Goal: Information Seeking & Learning: Learn about a topic

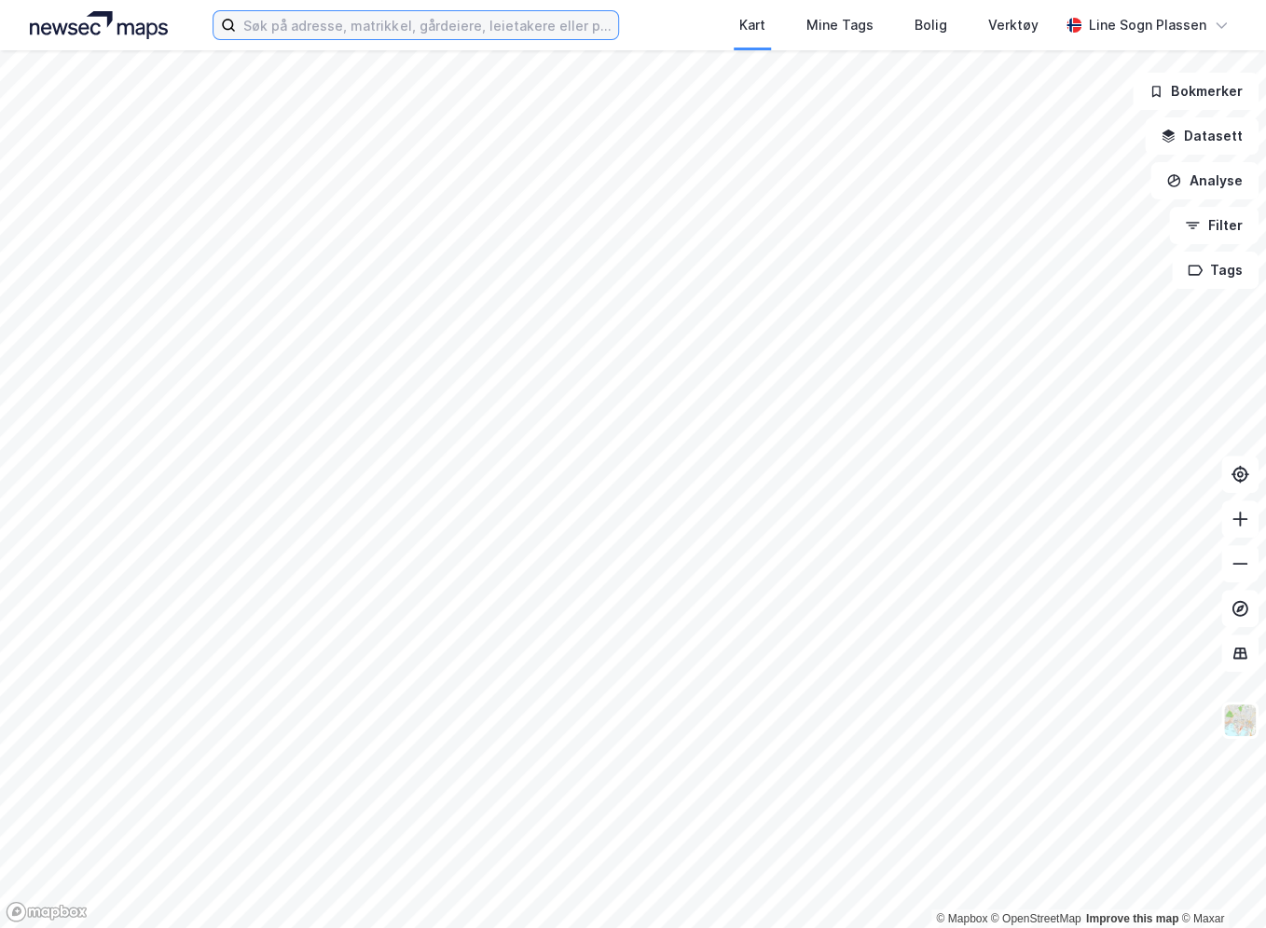
click at [467, 14] on input at bounding box center [427, 25] width 382 height 28
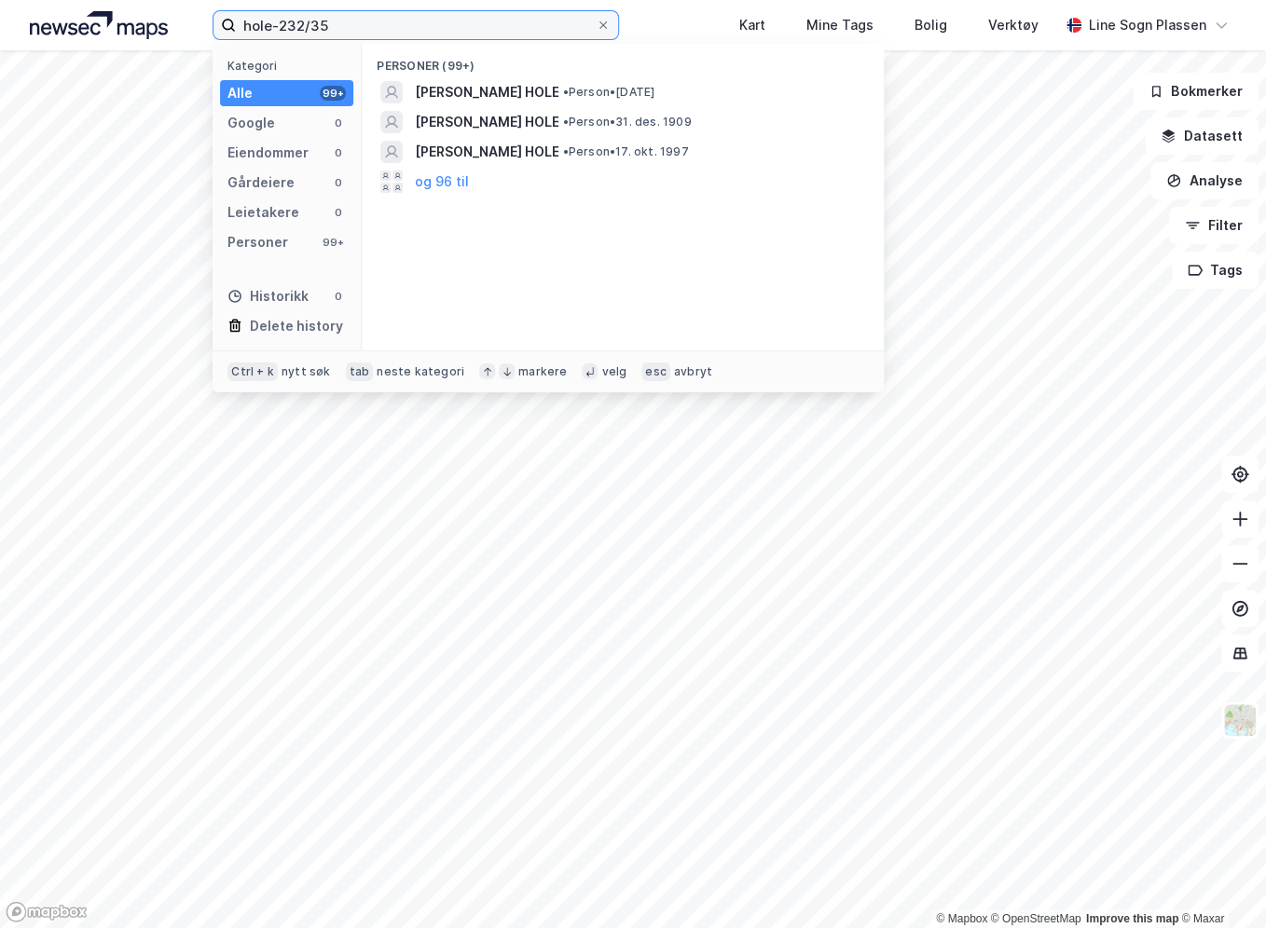
type input "hole-232/35"
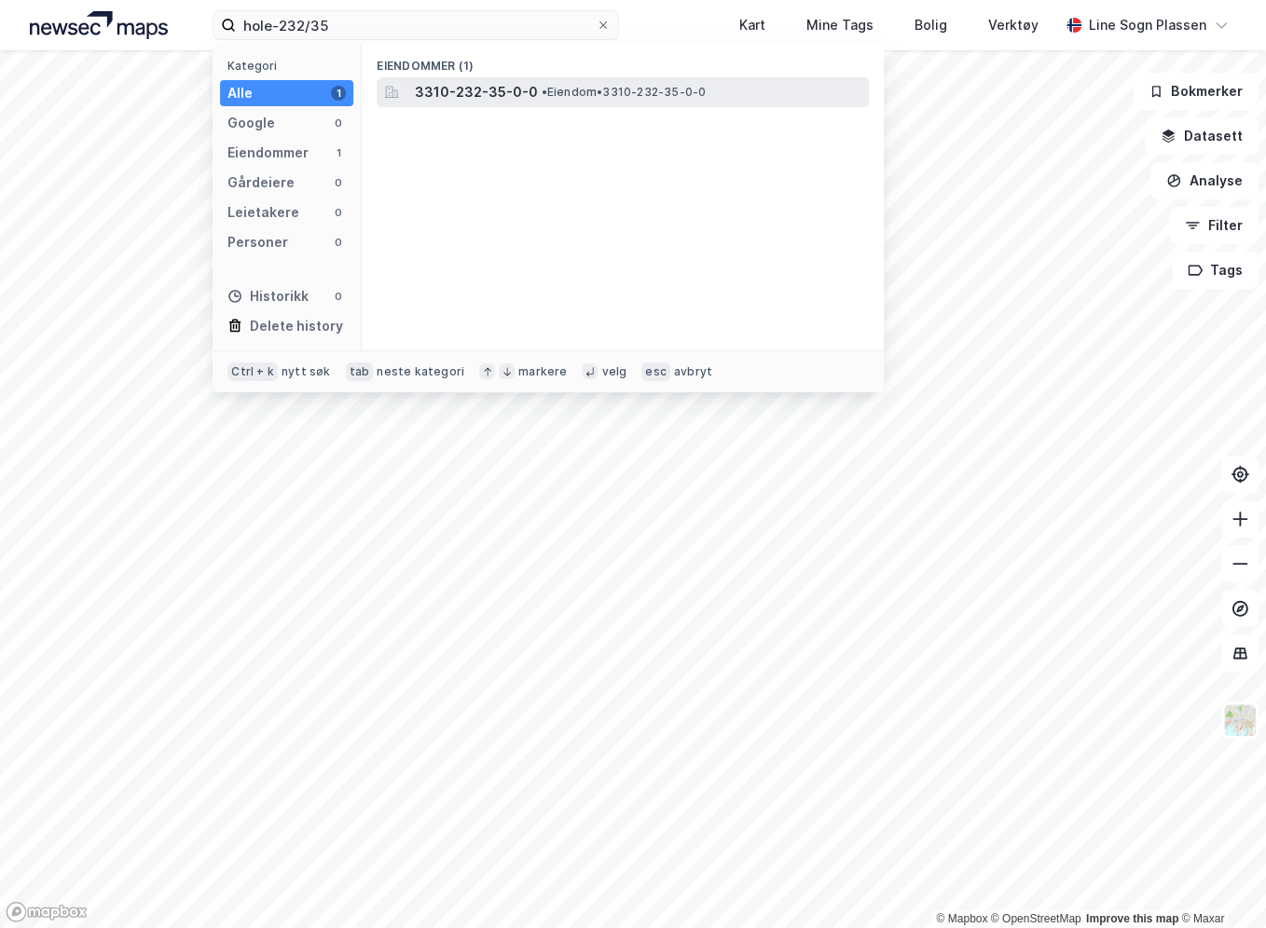
click at [679, 105] on div "3310-232-35-0-0 • Eiendom • 3310-232-35-0-0" at bounding box center [623, 92] width 492 height 30
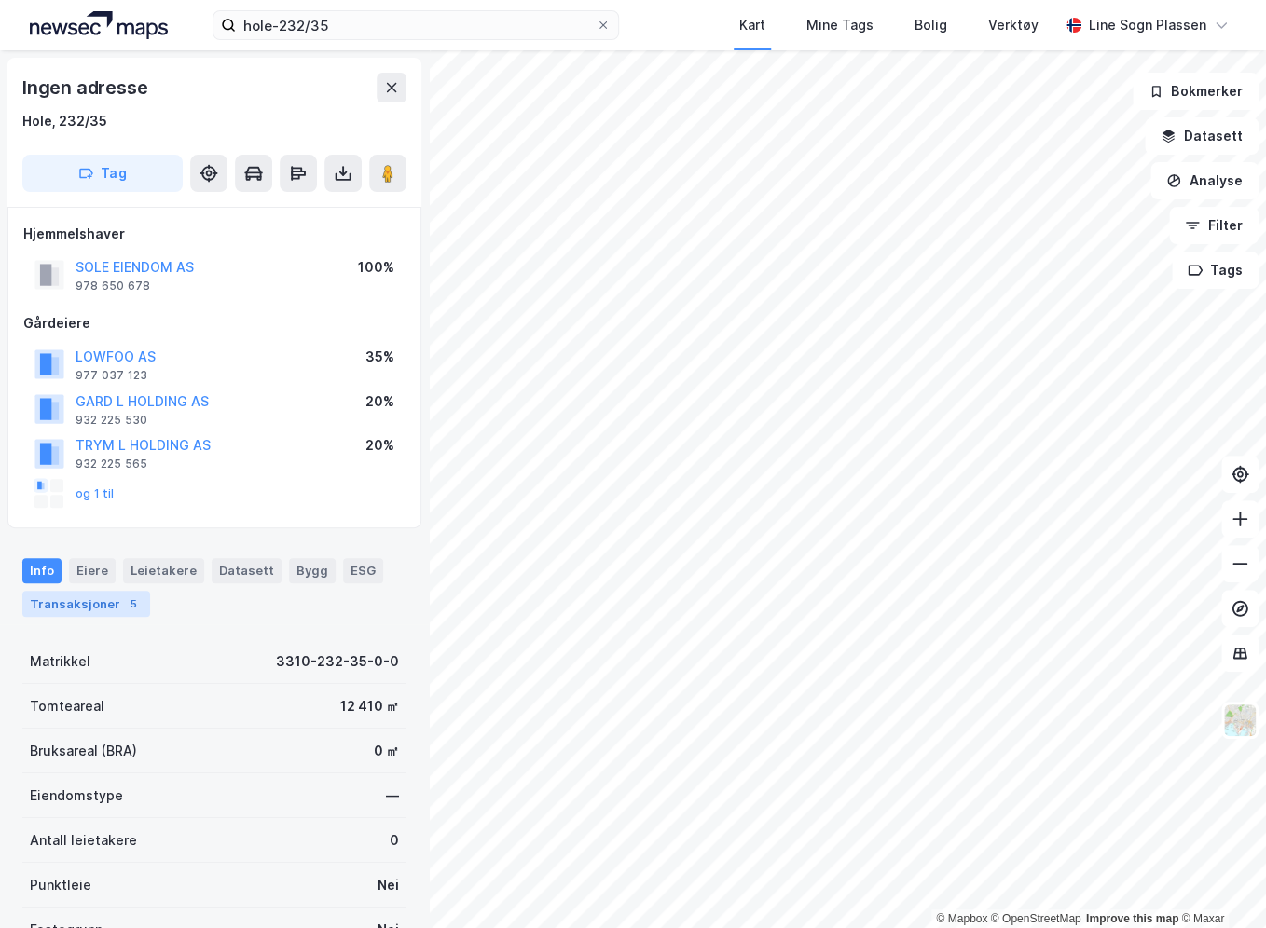
click at [82, 597] on div "Transaksjoner 5" at bounding box center [86, 604] width 128 height 26
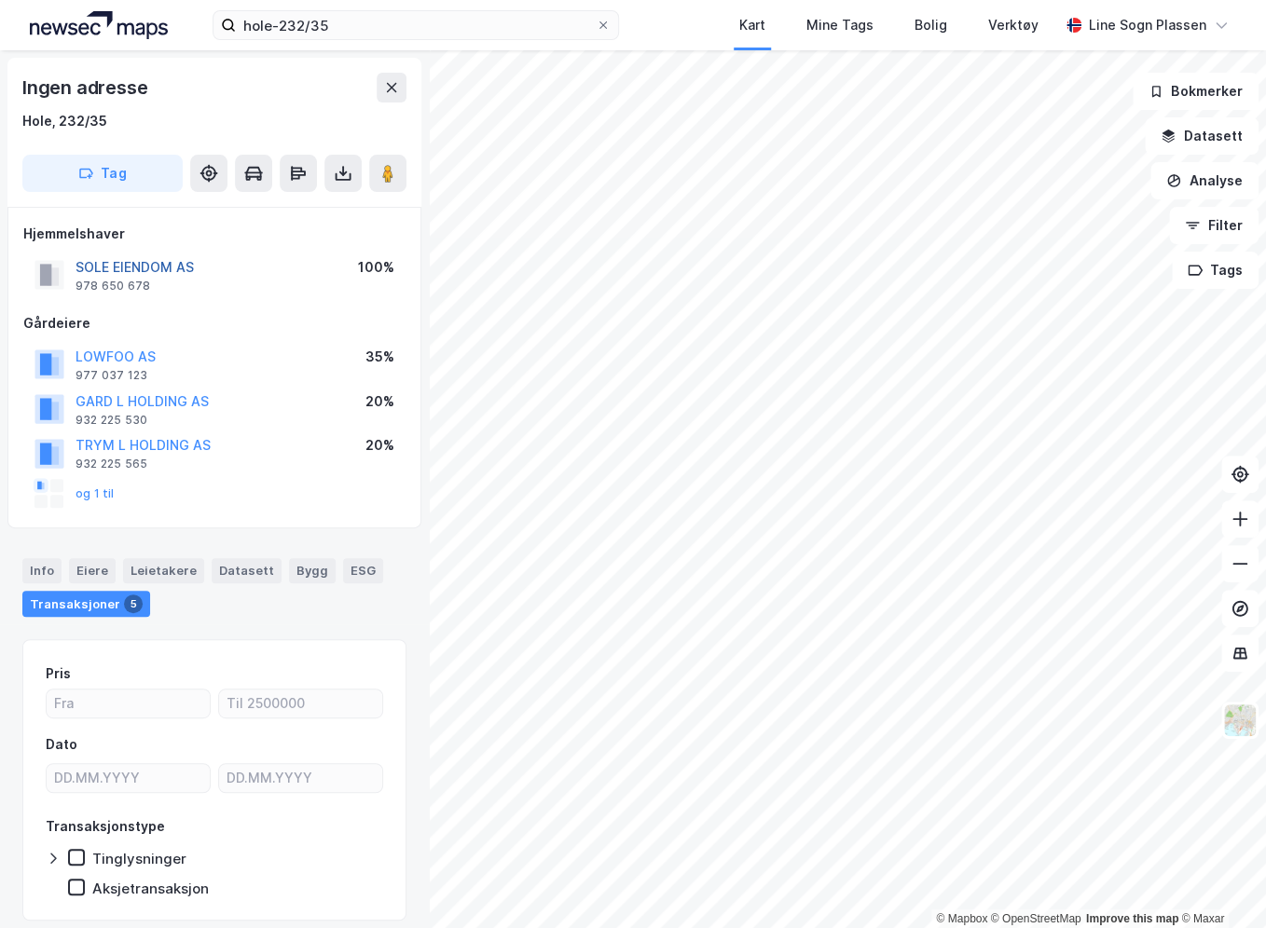
click at [0, 0] on button "SOLE EIENDOM AS" at bounding box center [0, 0] width 0 height 0
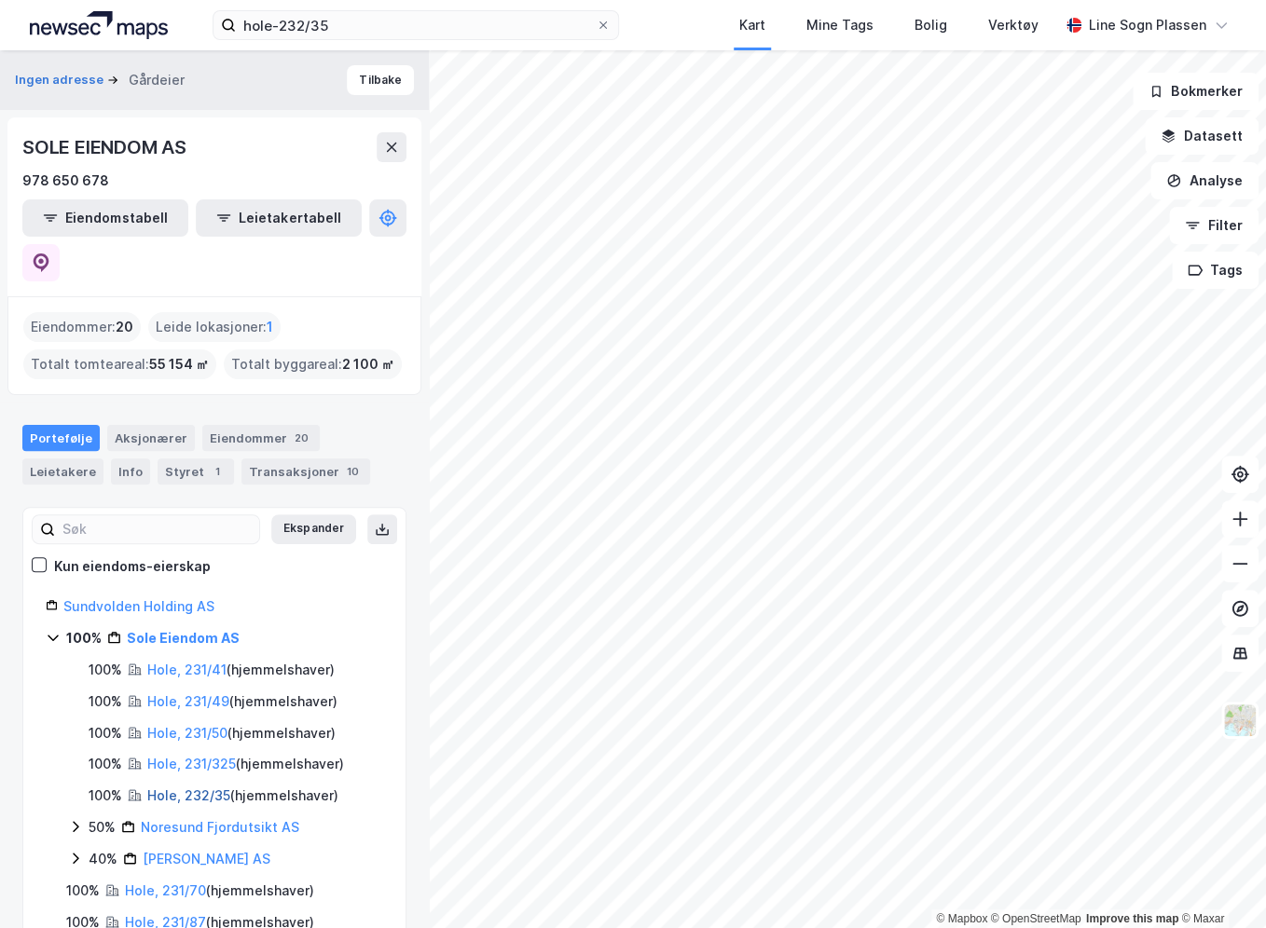
click at [197, 788] on link "Hole, 232/35" at bounding box center [188, 796] width 83 height 16
